Goal: Task Accomplishment & Management: Manage account settings

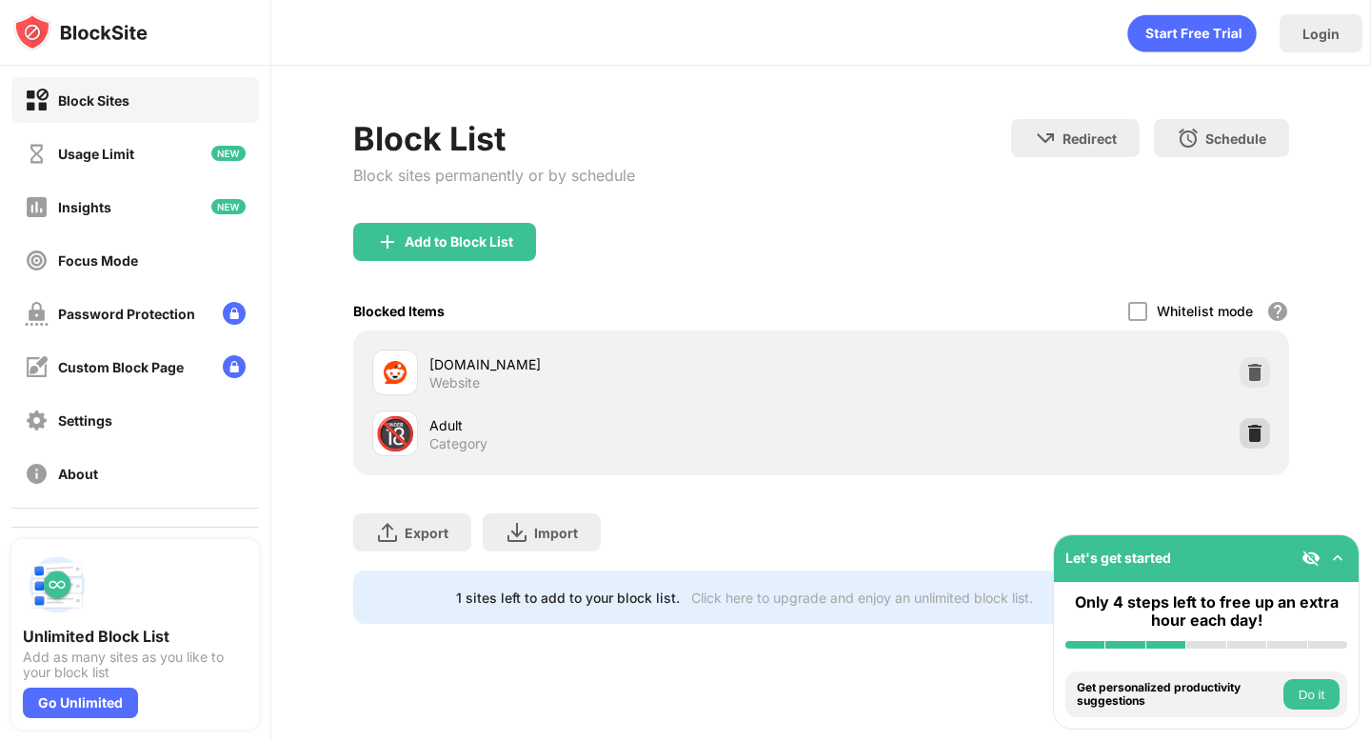
click at [1264, 436] on div at bounding box center [1255, 433] width 30 height 30
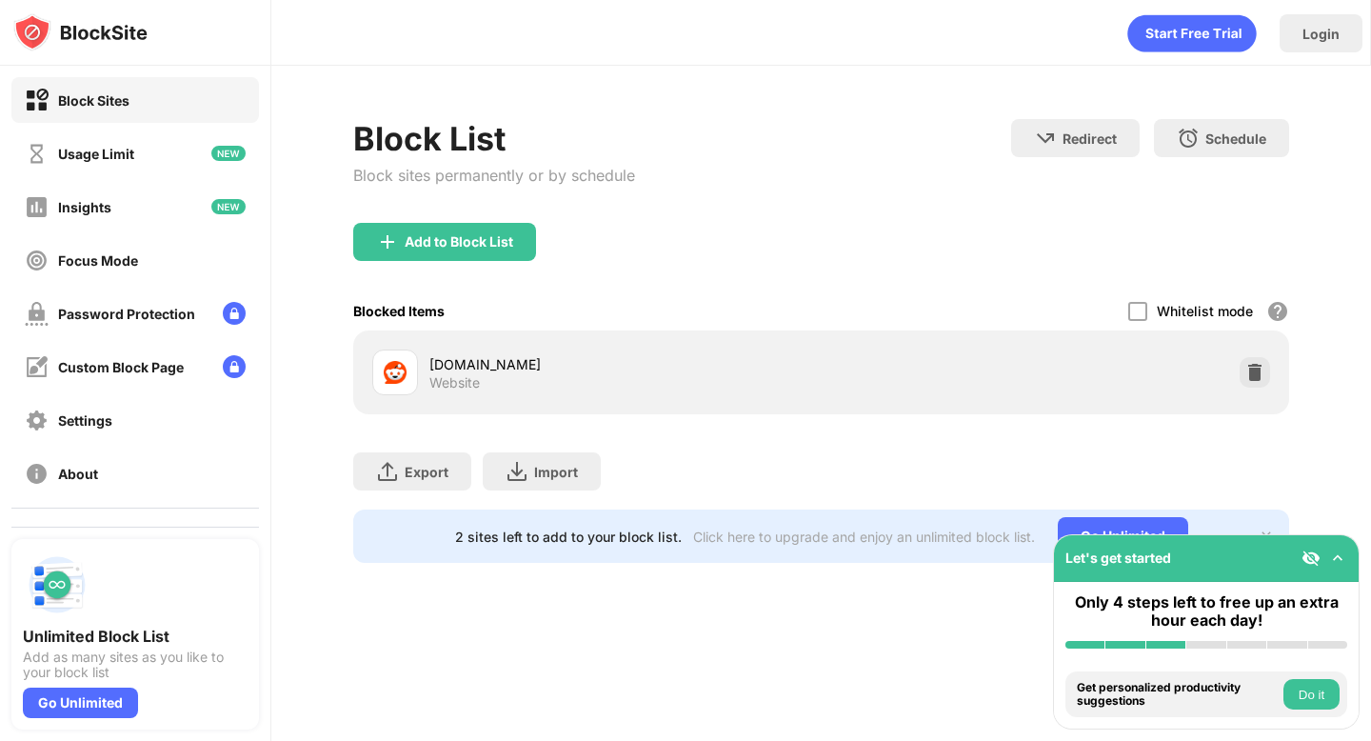
click at [1002, 254] on div "Add to Block List" at bounding box center [820, 257] width 935 height 69
click at [492, 250] on div "Add to Block List" at bounding box center [444, 242] width 183 height 38
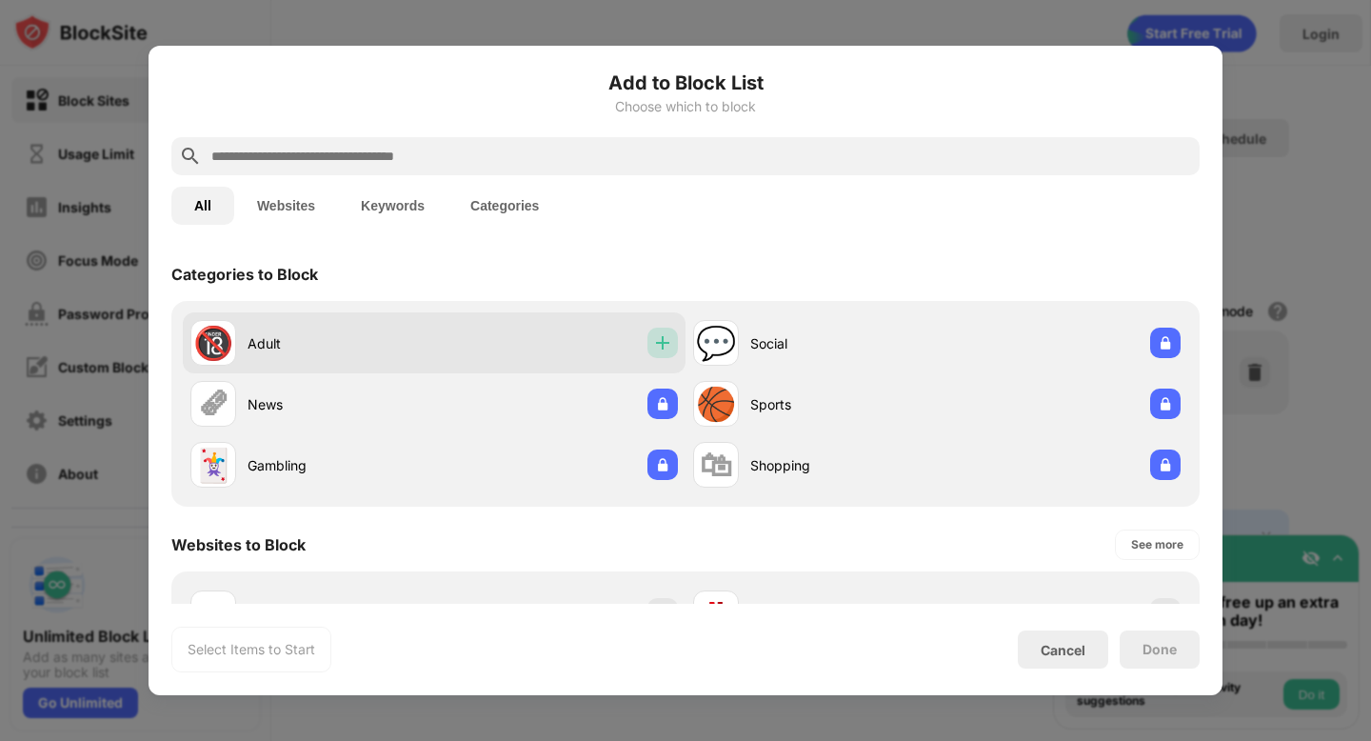
click at [655, 348] on img at bounding box center [662, 342] width 19 height 19
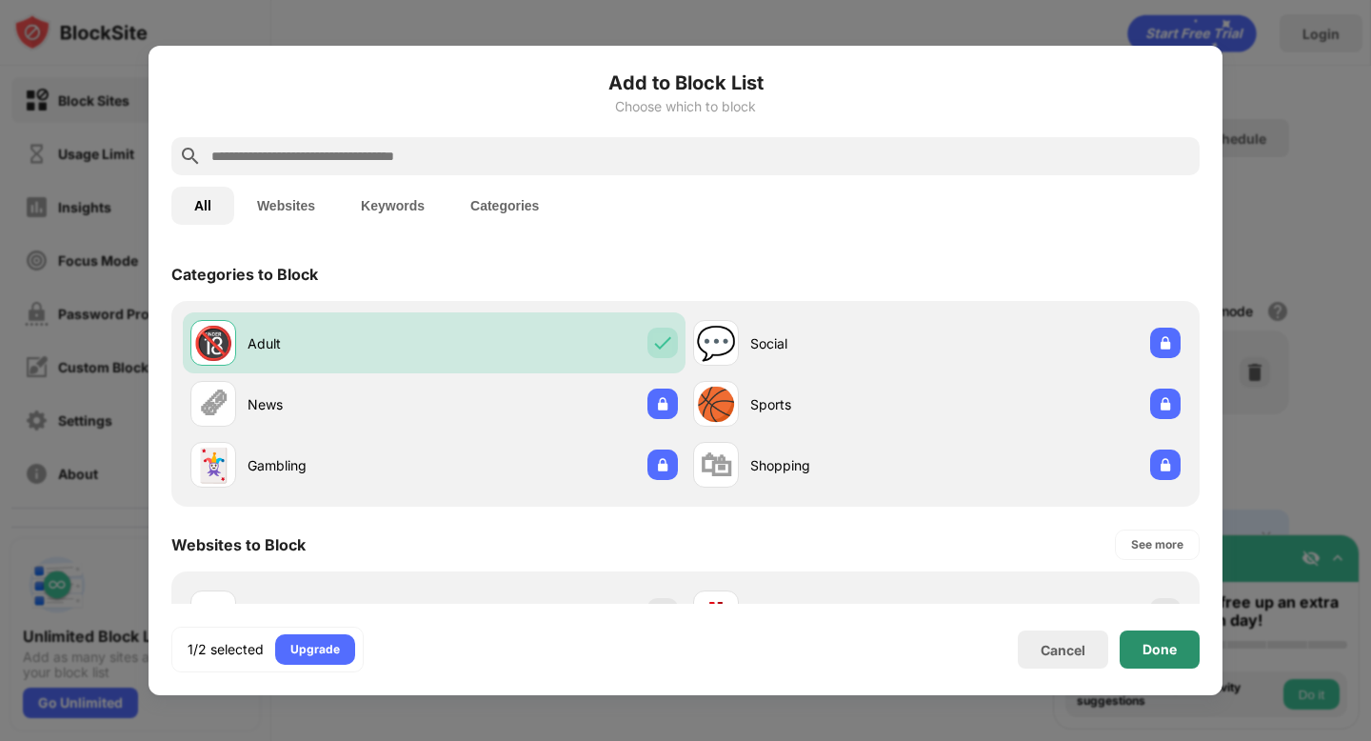
click at [1128, 641] on div "Done" at bounding box center [1160, 649] width 80 height 38
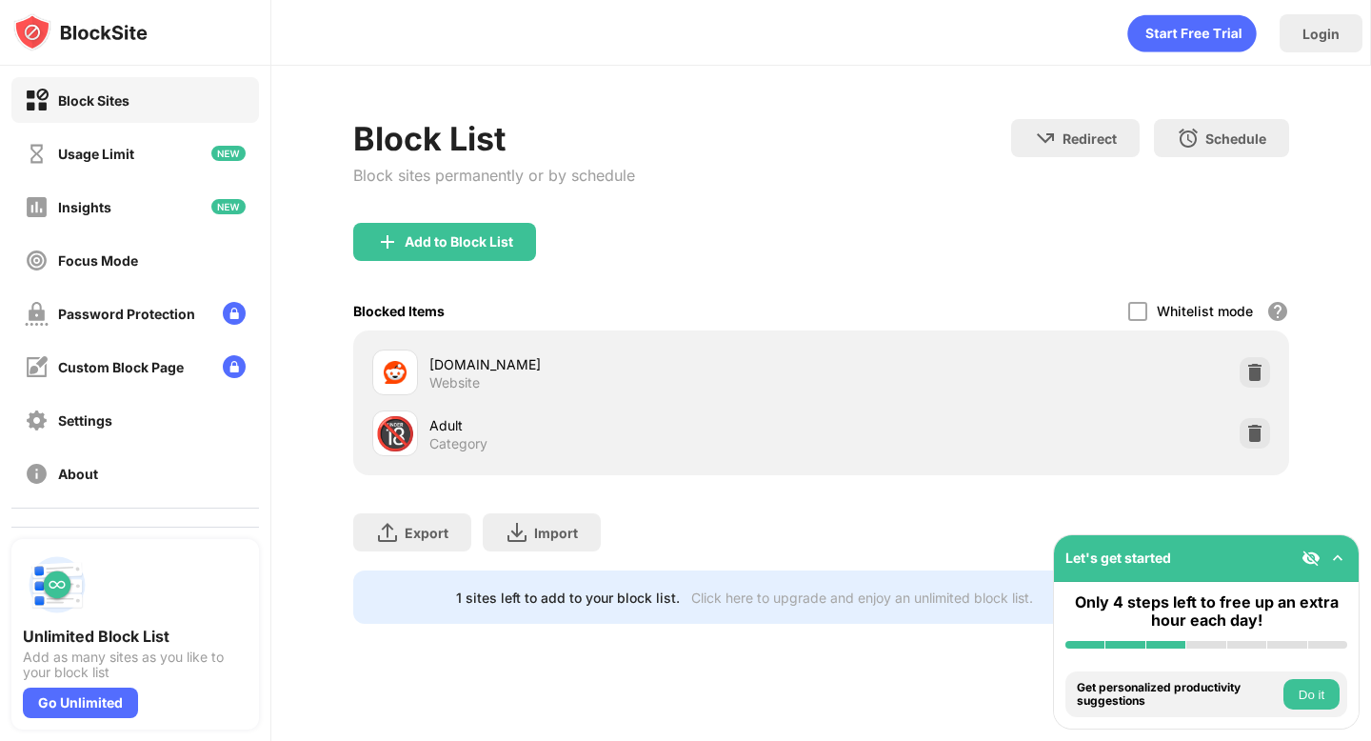
click at [787, 540] on div "Export Export Files (for websites items only) Import Import Files (for websites…" at bounding box center [820, 522] width 935 height 95
